Goal: Information Seeking & Learning: Learn about a topic

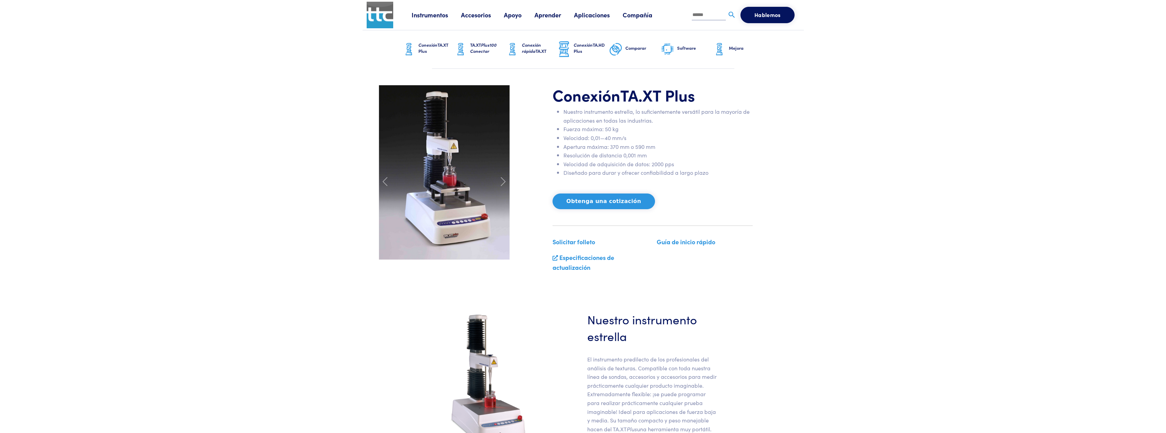
click at [469, 16] on font "Accesorios" at bounding box center [476, 15] width 30 height 9
click at [478, 15] on font "Accesorios" at bounding box center [476, 15] width 30 height 9
click at [460, 16] on link "Instrumentos" at bounding box center [436, 15] width 49 height 9
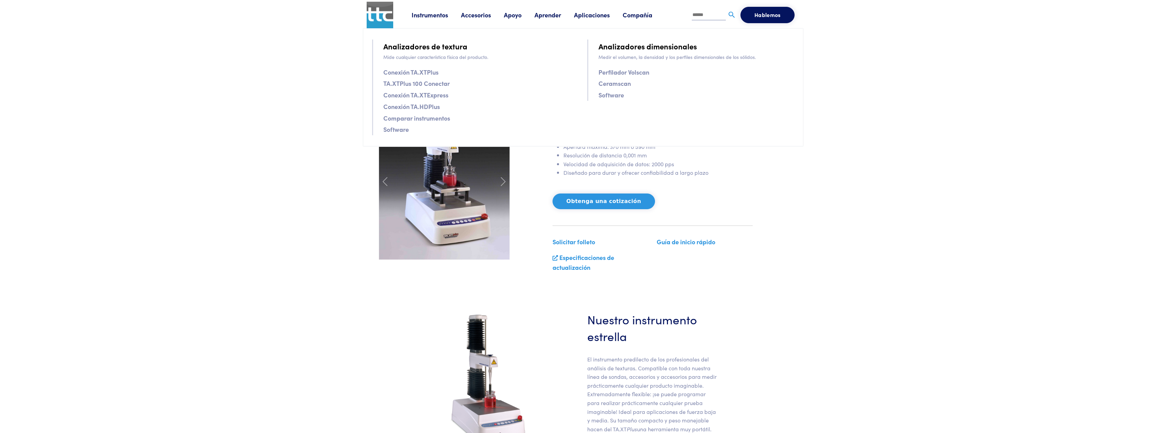
click at [425, 119] on font "Comparar instrumentos" at bounding box center [416, 118] width 67 height 9
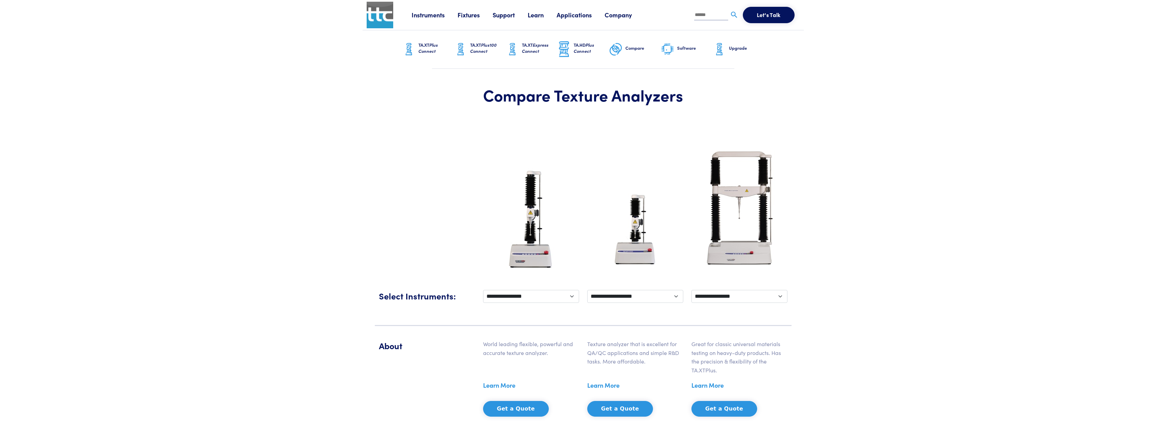
click at [386, 10] on img at bounding box center [380, 15] width 27 height 27
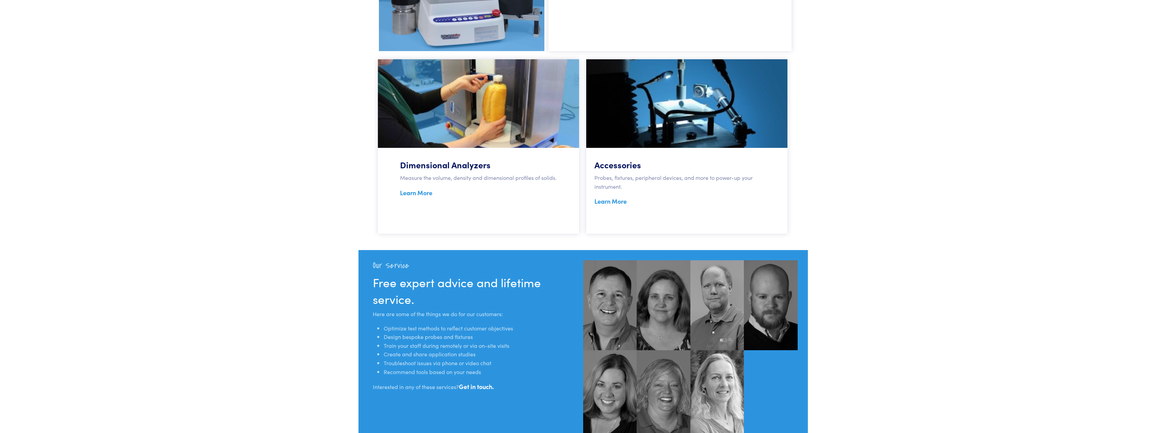
scroll to position [477, 0]
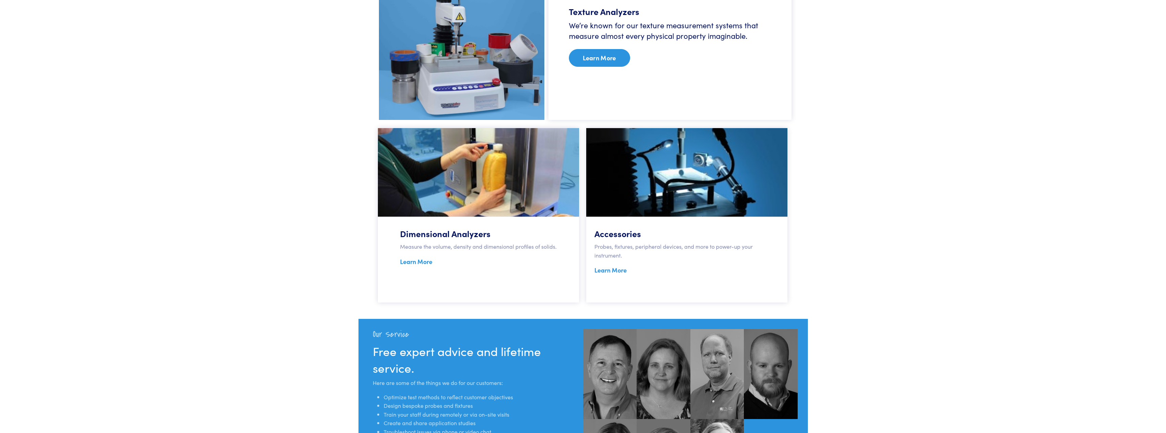
click at [740, 273] on p "Learn More" at bounding box center [686, 270] width 185 height 10
click at [687, 168] on img at bounding box center [686, 172] width 201 height 89
click at [614, 269] on link "Learn More" at bounding box center [610, 270] width 32 height 9
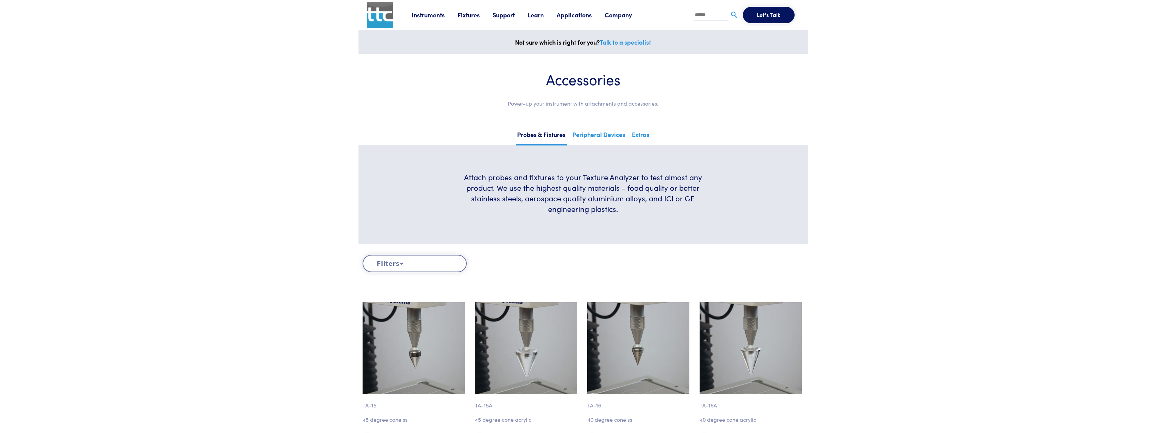
click at [417, 272] on div "Filters Clear Filters By Test Type Adhesion Compression Cutting/Shearing Extens…" at bounding box center [583, 274] width 441 height 39
click at [400, 263] on icon at bounding box center [402, 263] width 4 height 6
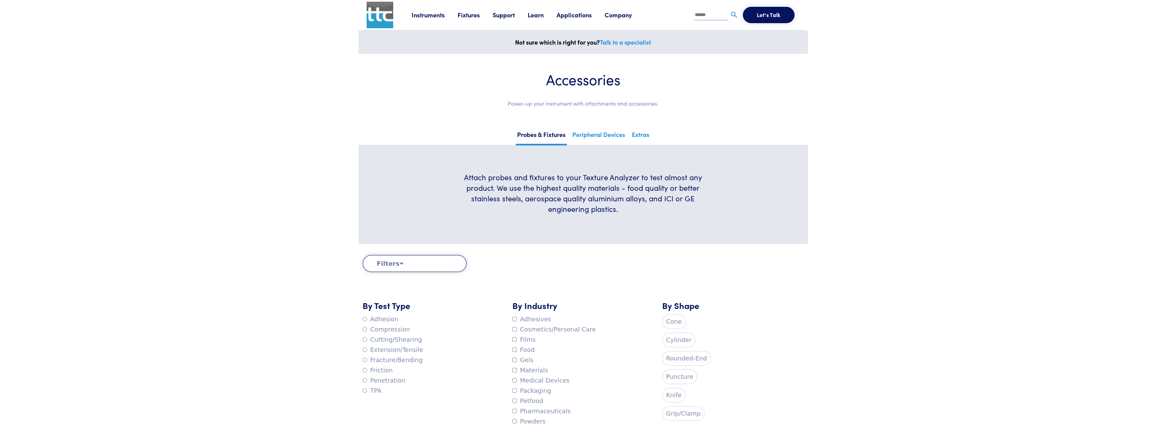
click at [400, 262] on icon at bounding box center [402, 263] width 4 height 6
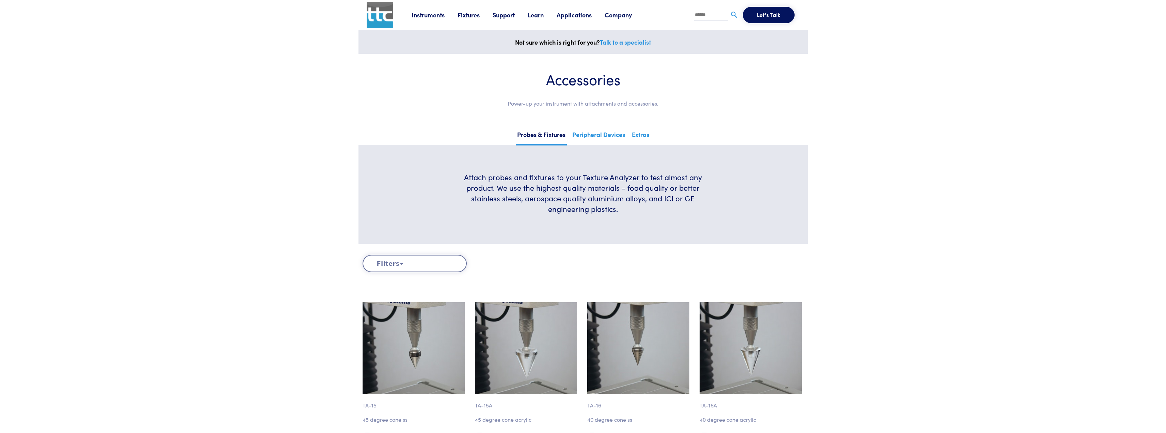
click at [400, 262] on icon at bounding box center [402, 263] width 4 height 6
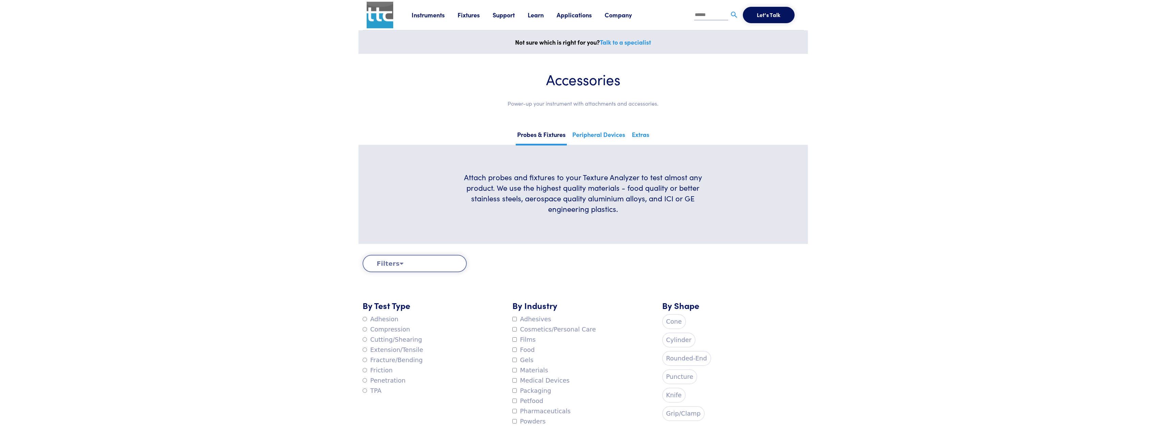
click at [400, 262] on icon at bounding box center [402, 263] width 4 height 6
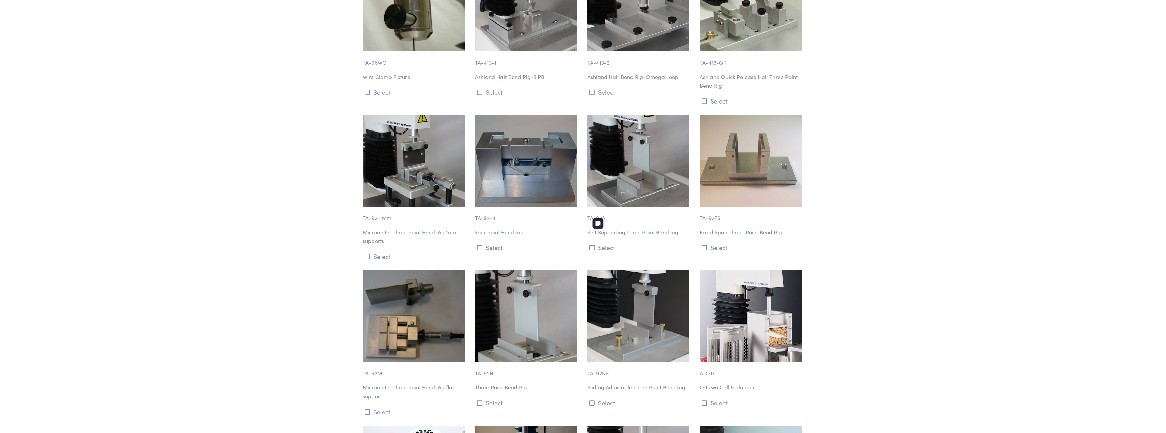
scroll to position [3779, 0]
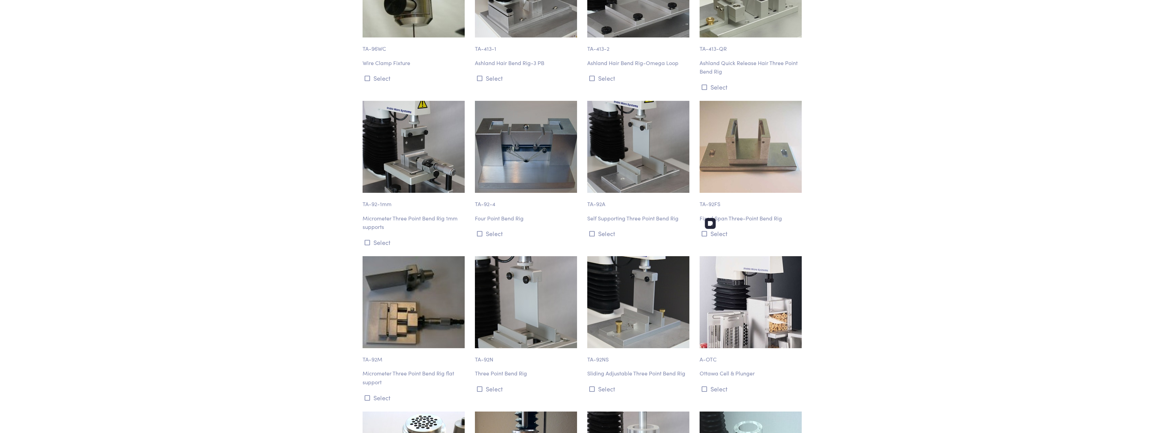
click at [765, 273] on img at bounding box center [751, 302] width 102 height 92
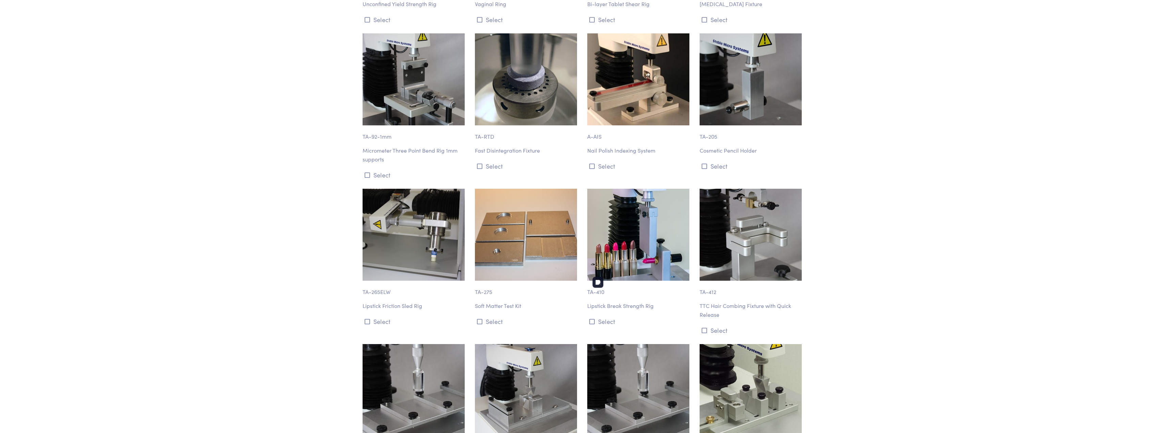
scroll to position [5516, 0]
